Goal: Transaction & Acquisition: Purchase product/service

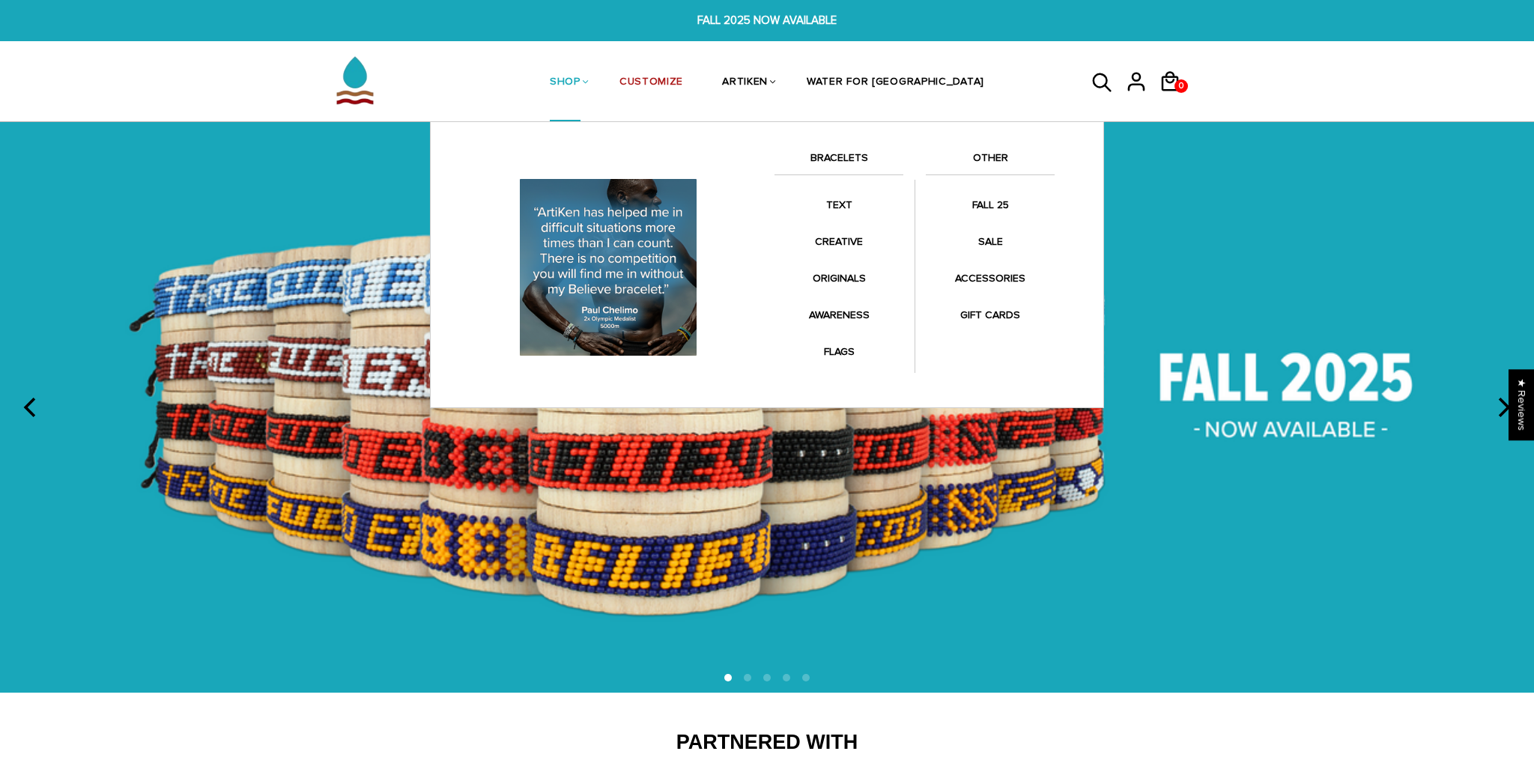
click at [831, 157] on link "BRACELETS" at bounding box center [839, 162] width 129 height 26
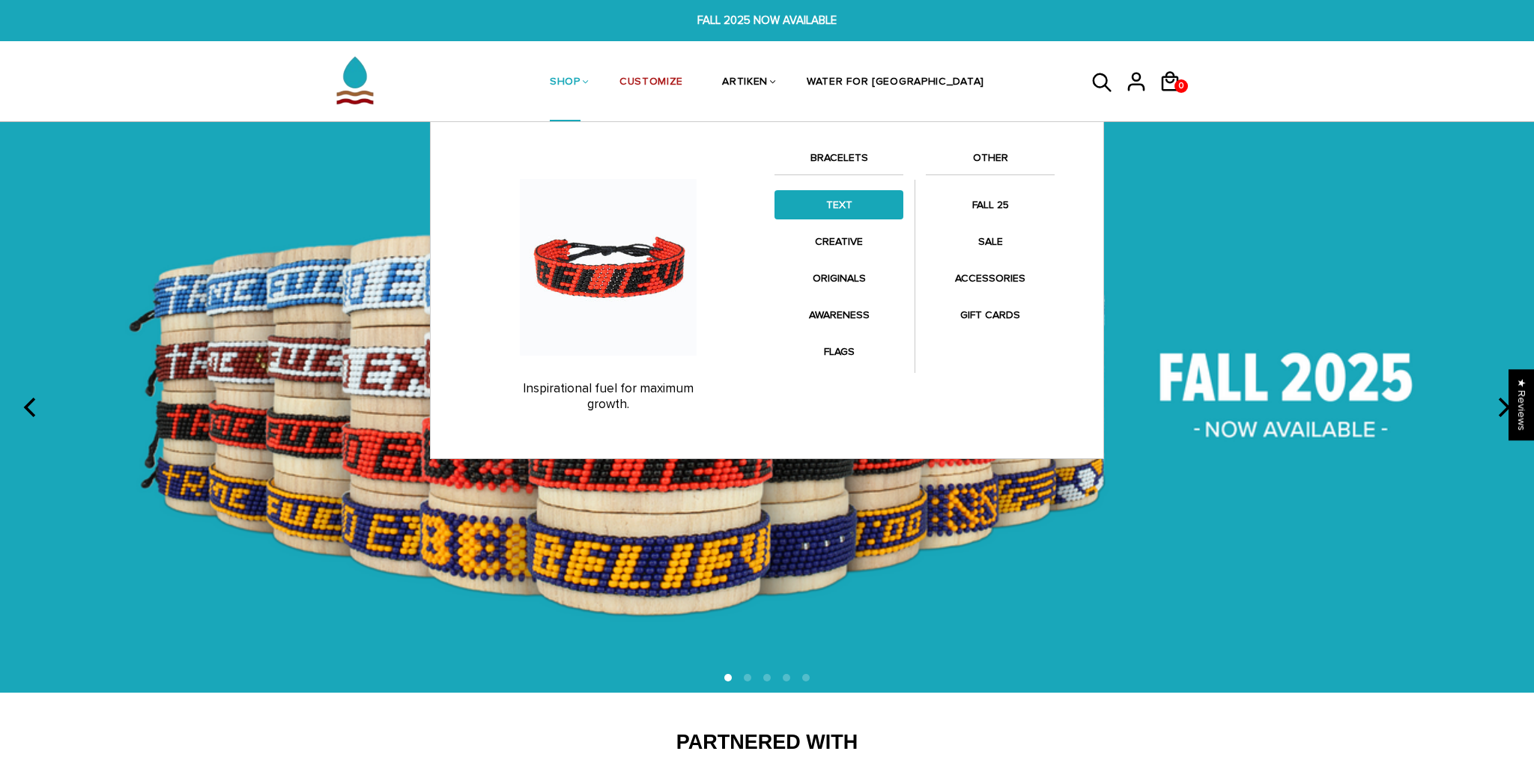
click at [836, 210] on link "TEXT" at bounding box center [839, 205] width 129 height 29
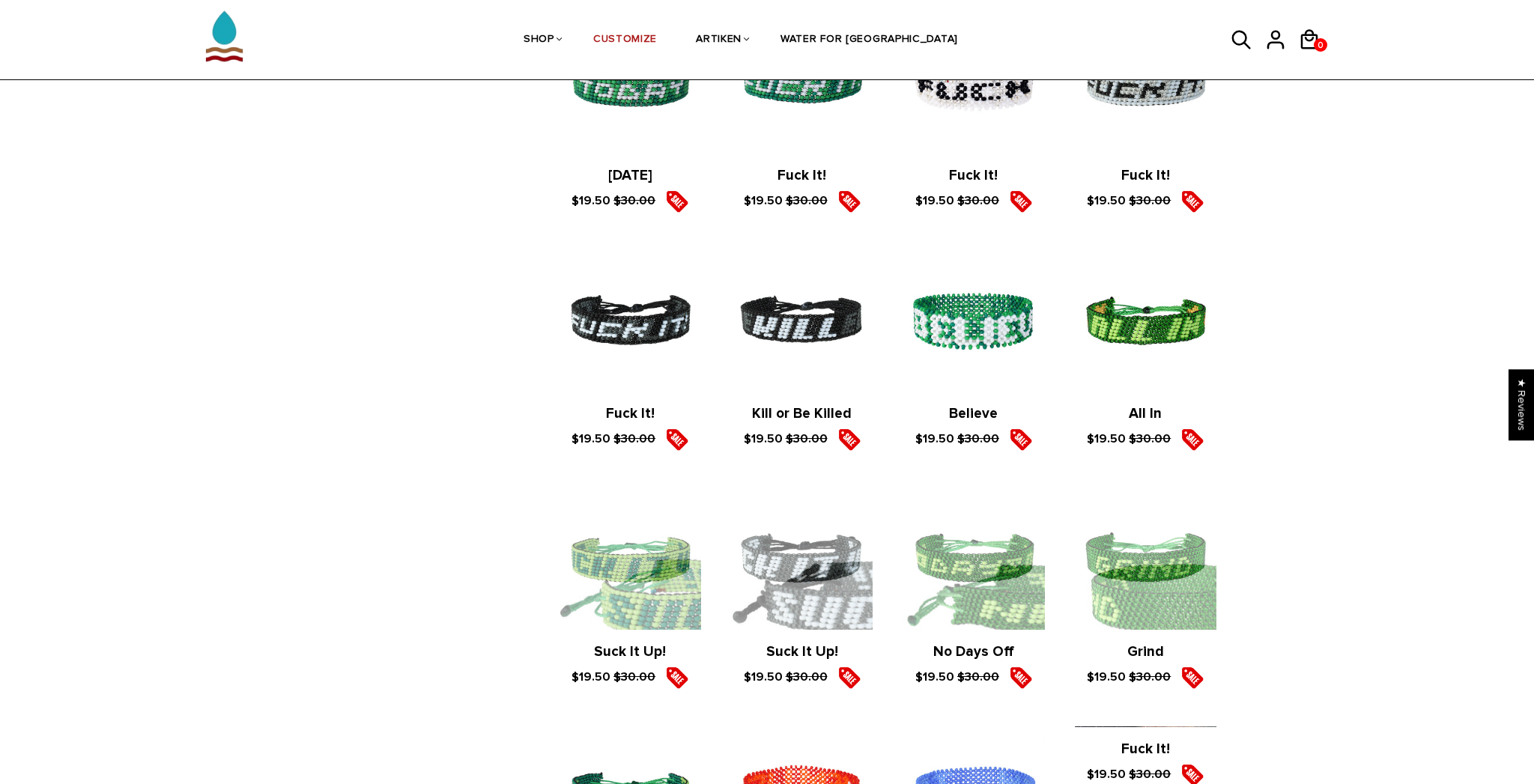
scroll to position [2079, 0]
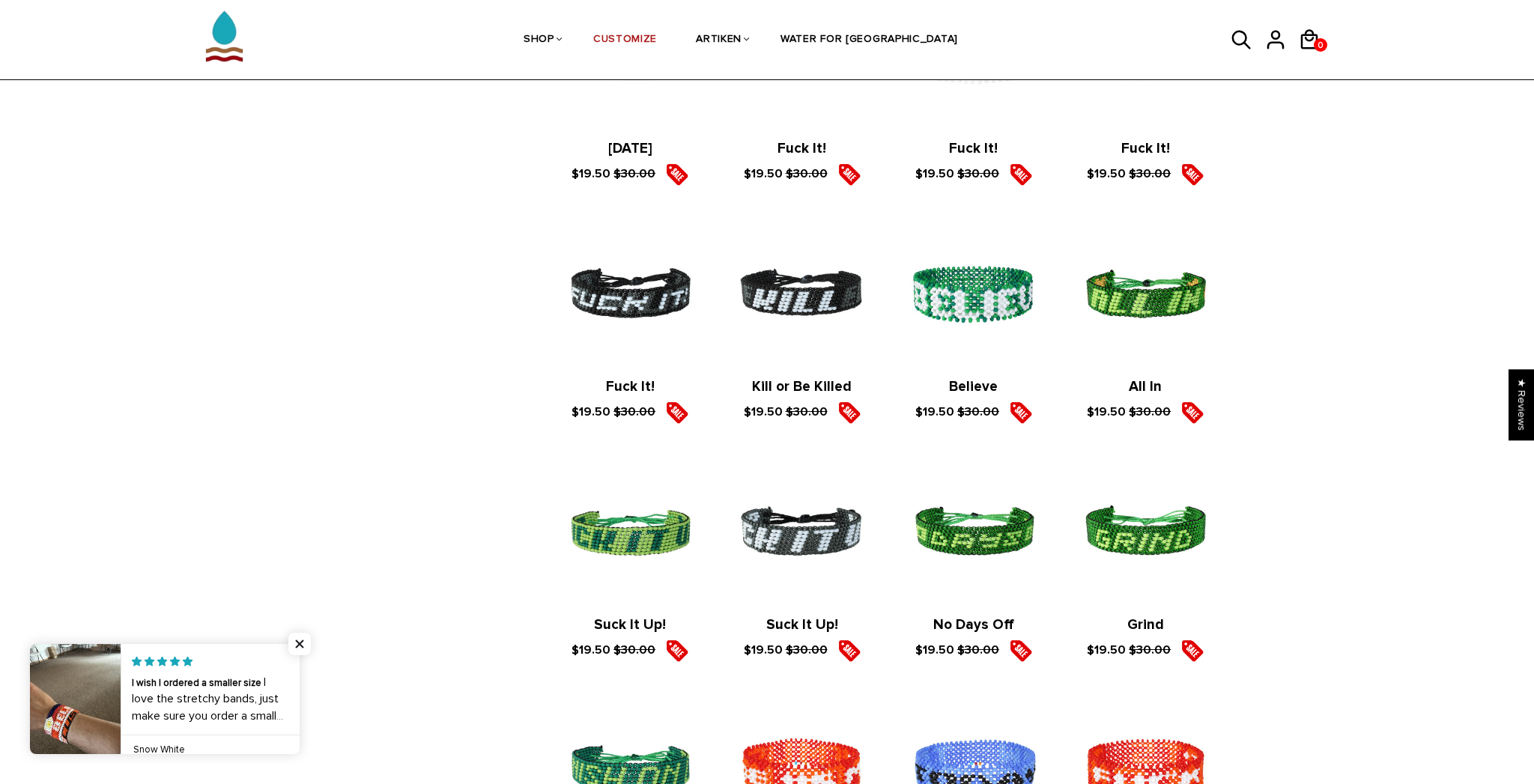
click at [793, 395] on link "Kill or Be Killed" at bounding box center [802, 387] width 100 height 18
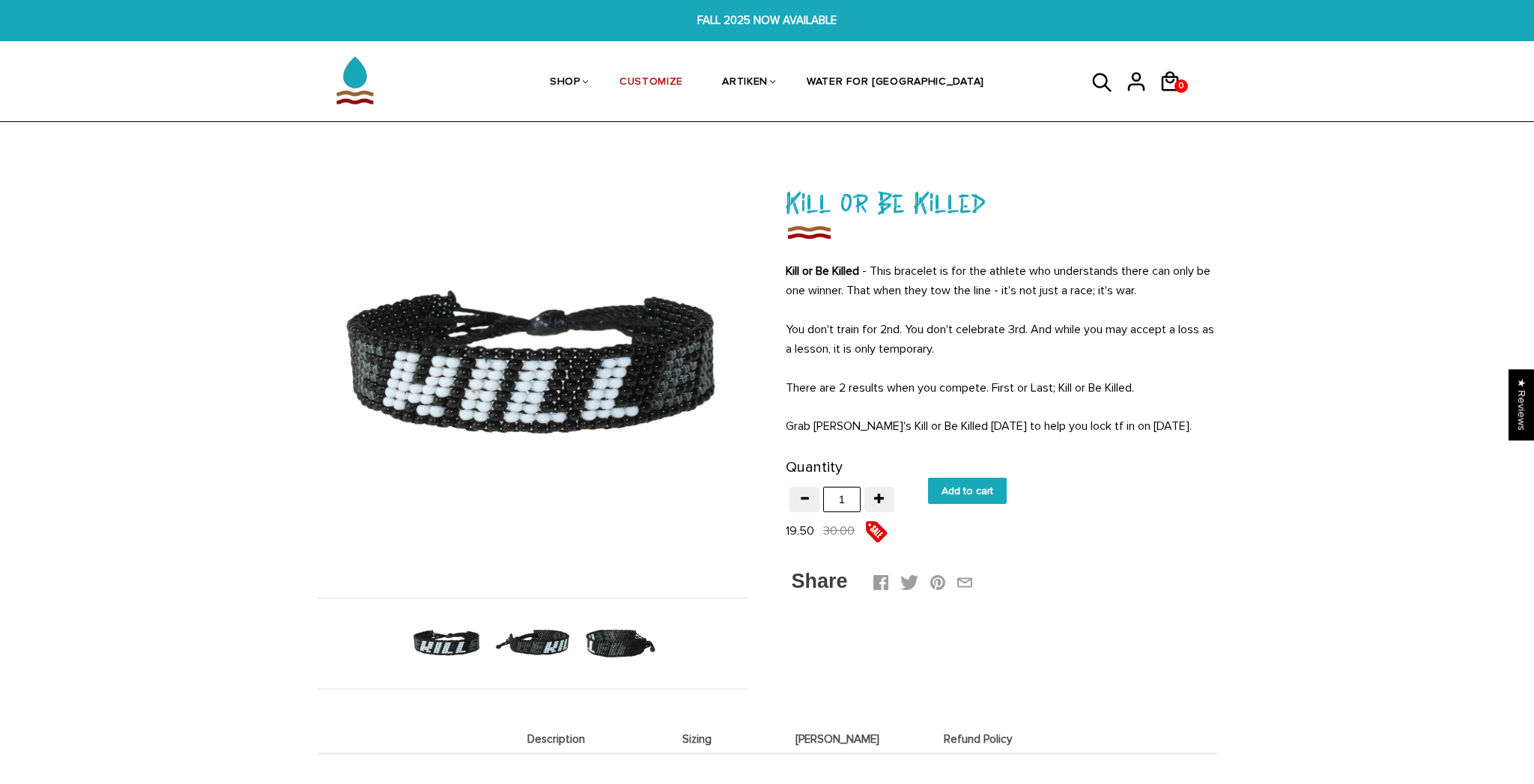
click at [968, 491] on input "Add to cart" at bounding box center [966, 491] width 78 height 26
type input "Add to cart"
click at [1170, 90] on div "Purchases Addresses Log out" at bounding box center [1141, 125] width 107 height 70
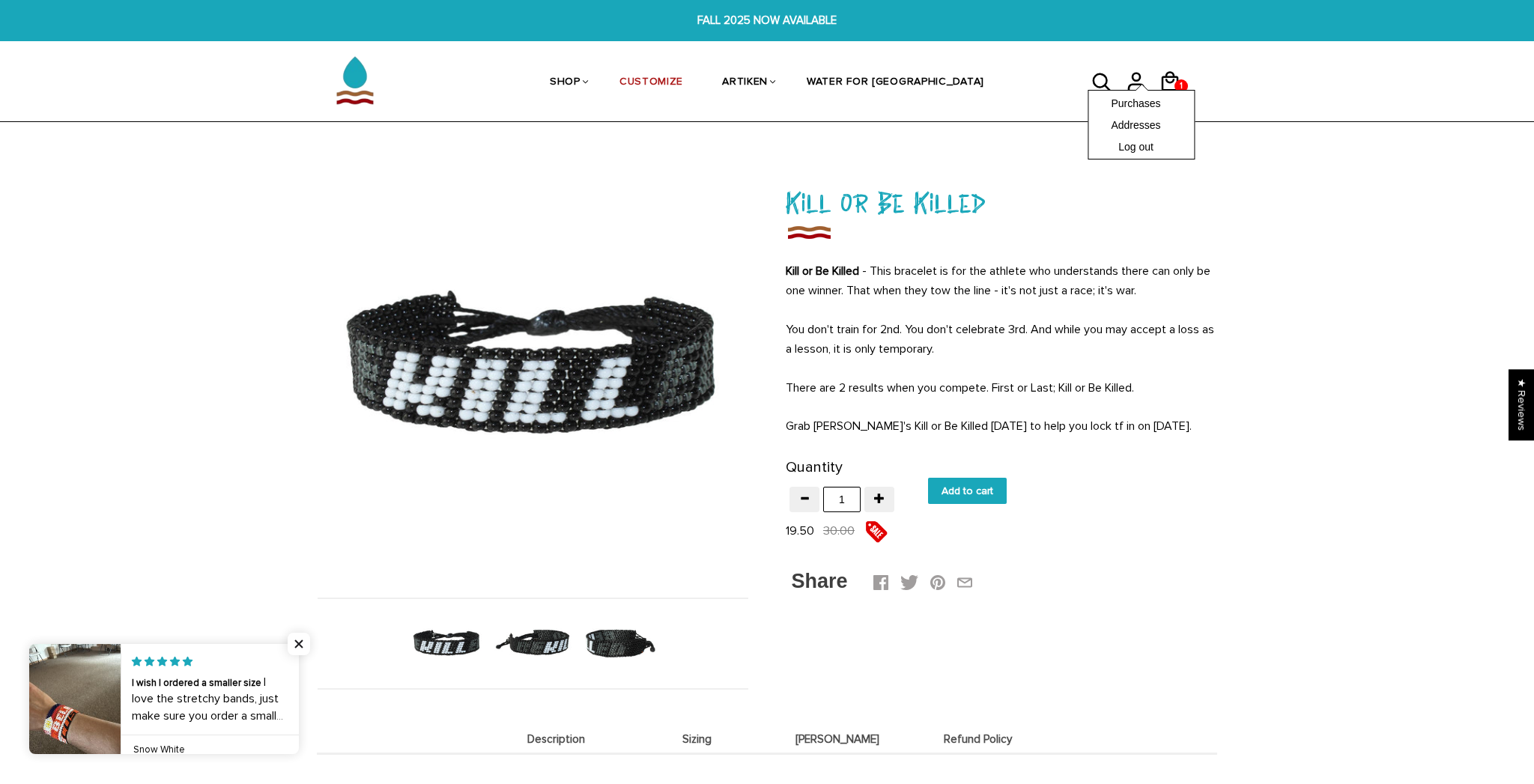
click at [1172, 90] on div "Purchases Addresses Log out" at bounding box center [1141, 125] width 107 height 70
click at [1173, 90] on div "Purchases Addresses Log out" at bounding box center [1141, 125] width 107 height 70
click at [1264, 162] on div "TEXT Home / Collections / TEXT / Kill or Be Killed Kill or Be Killed Kill or Be…" at bounding box center [767, 658] width 1534 height 1012
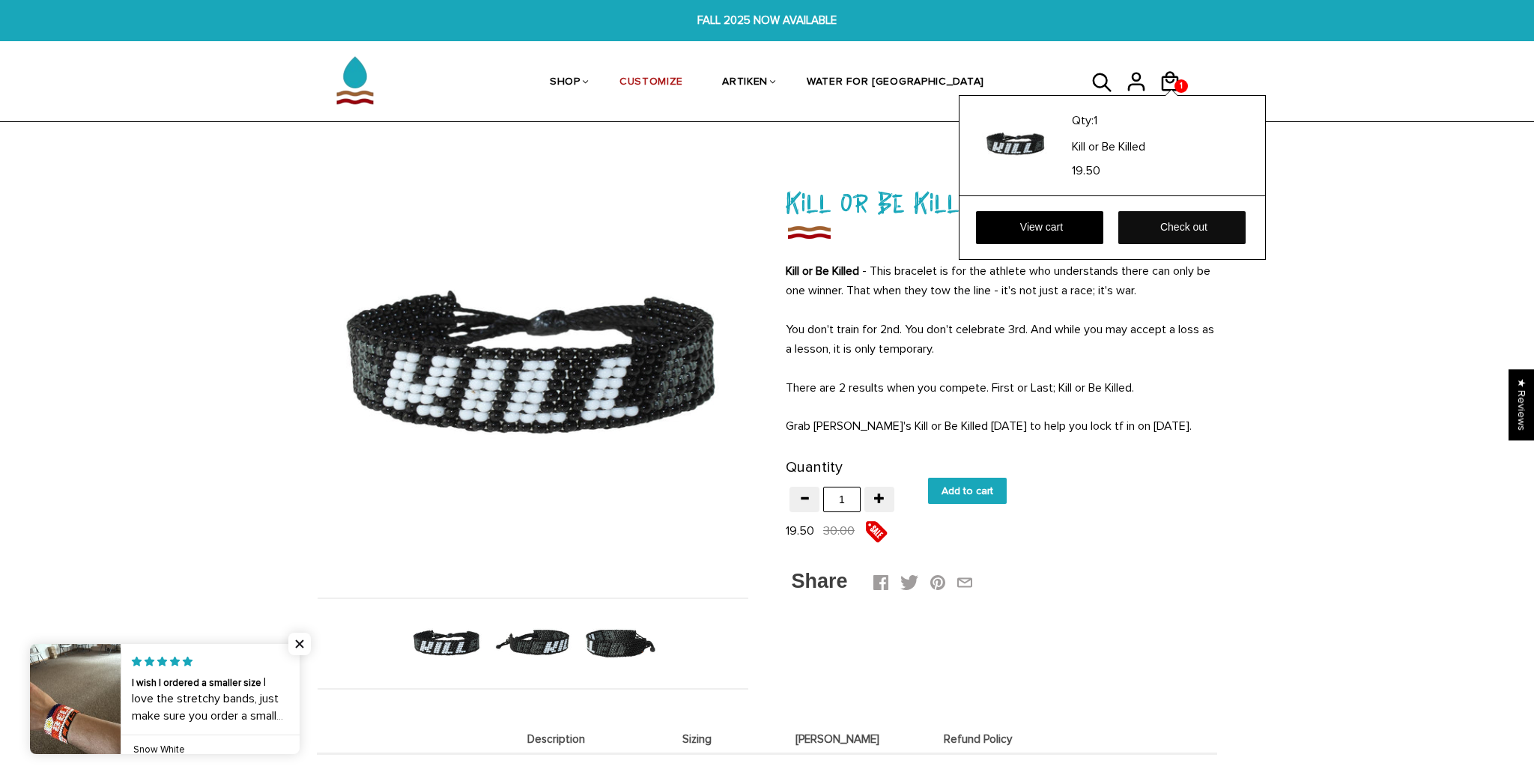
click at [1160, 227] on link "Check out" at bounding box center [1182, 228] width 127 height 33
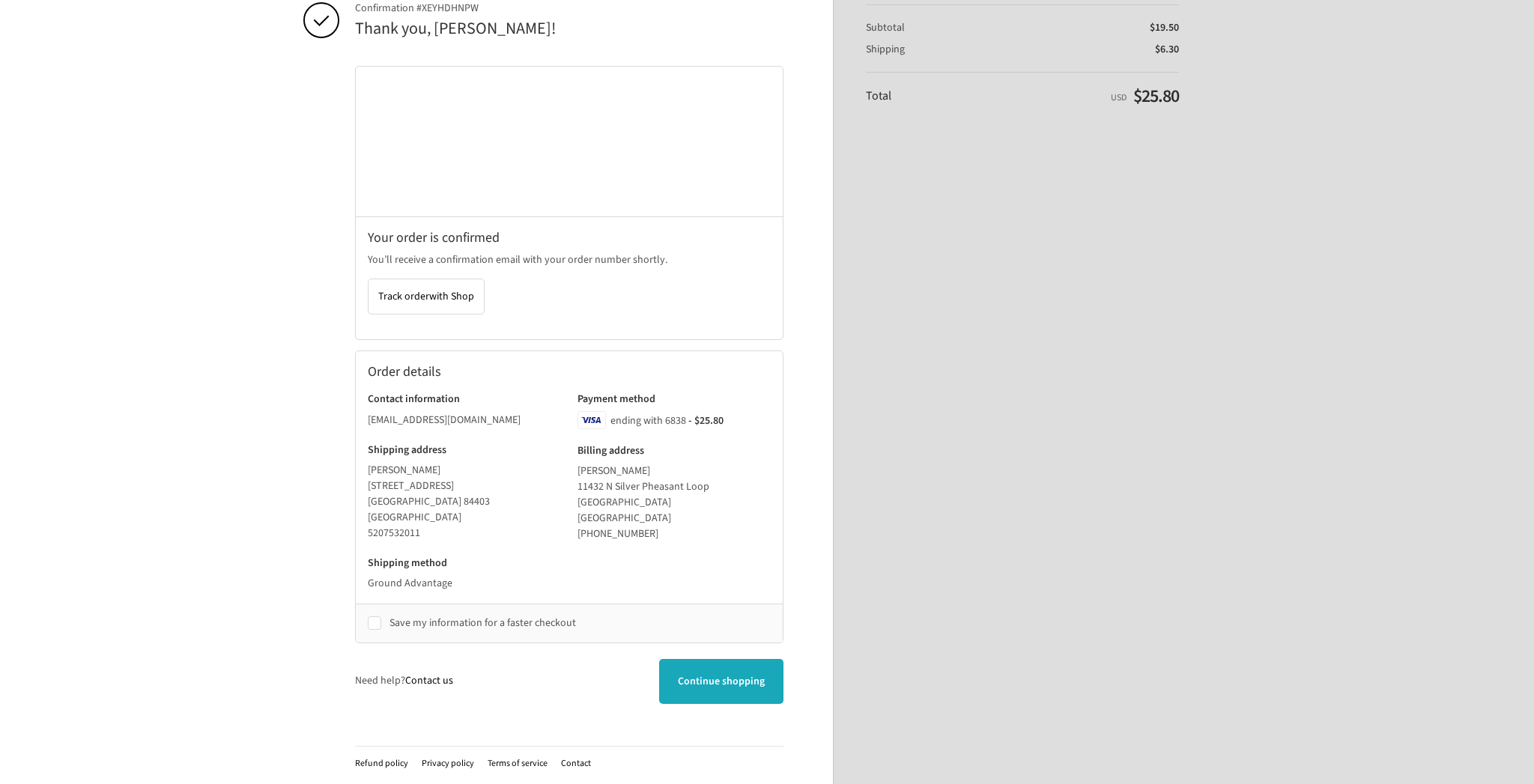
scroll to position [110, 0]
click at [739, 687] on span "Continue shopping" at bounding box center [721, 683] width 87 height 15
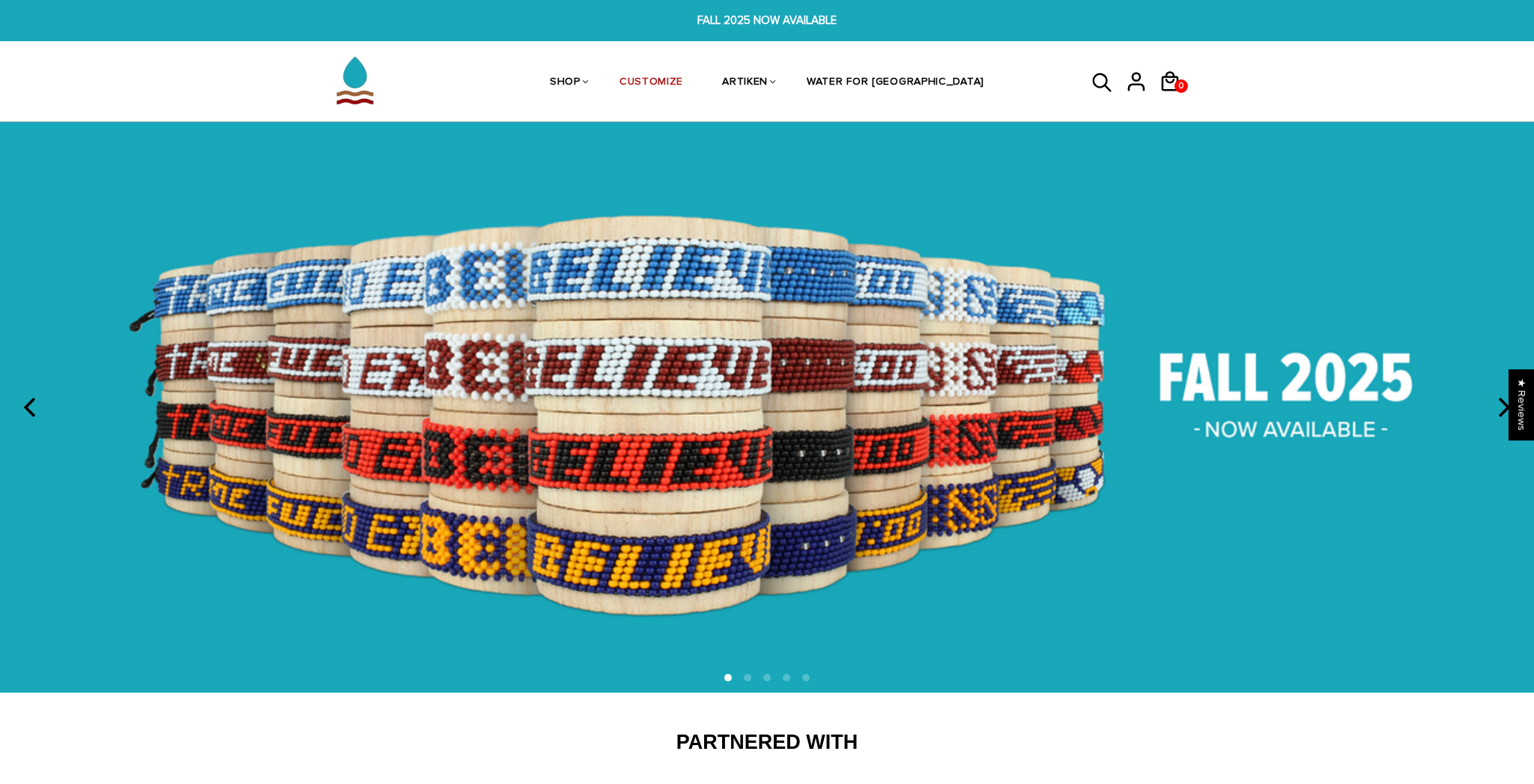
click at [750, 18] on span "FALL 2025 NOW AVAILABLE" at bounding box center [767, 20] width 595 height 18
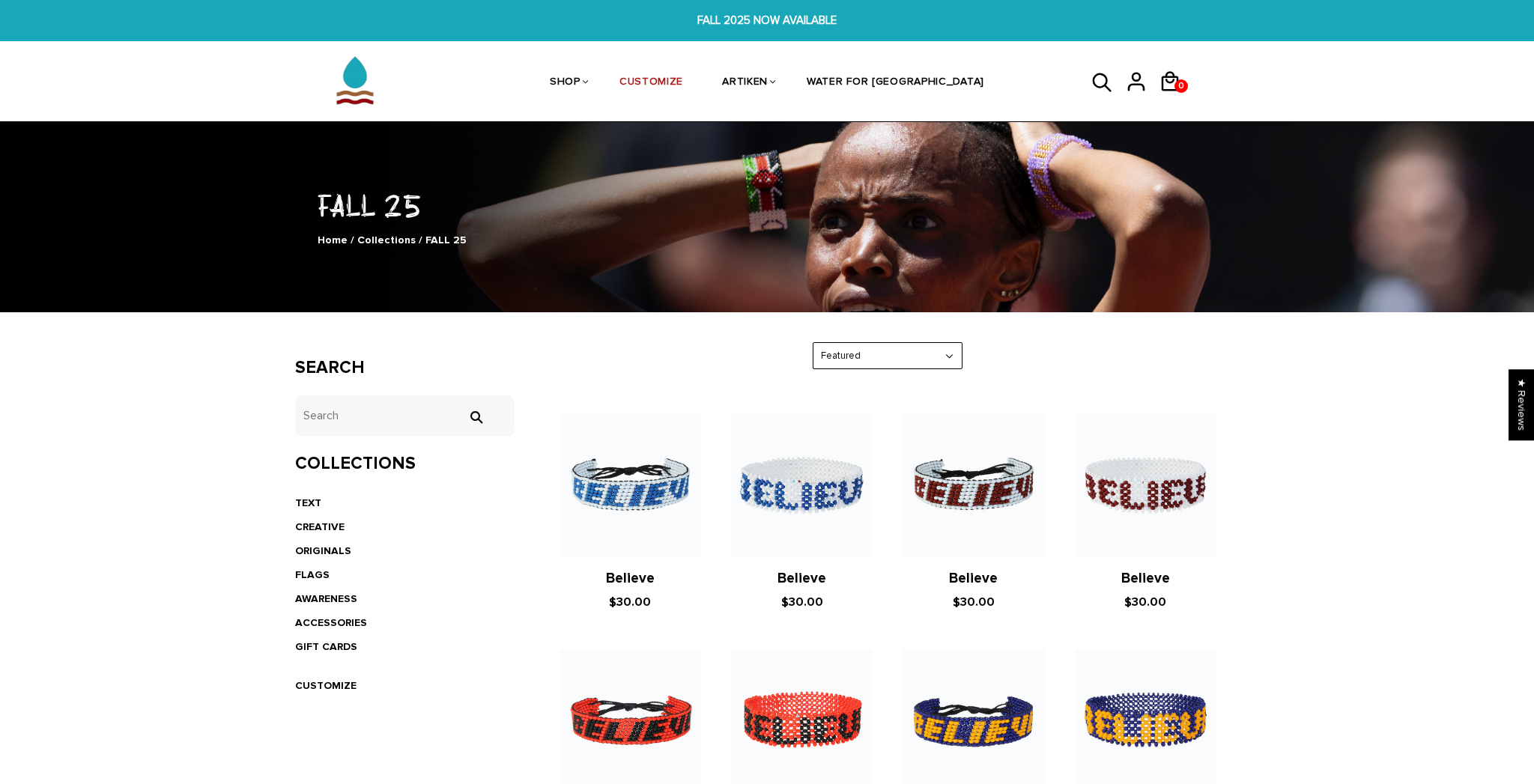
click at [310, 563] on li "FLAGS" at bounding box center [404, 575] width 219 height 24
click at [310, 568] on link "FLAGS" at bounding box center [311, 575] width 34 height 13
